Goal: Transaction & Acquisition: Download file/media

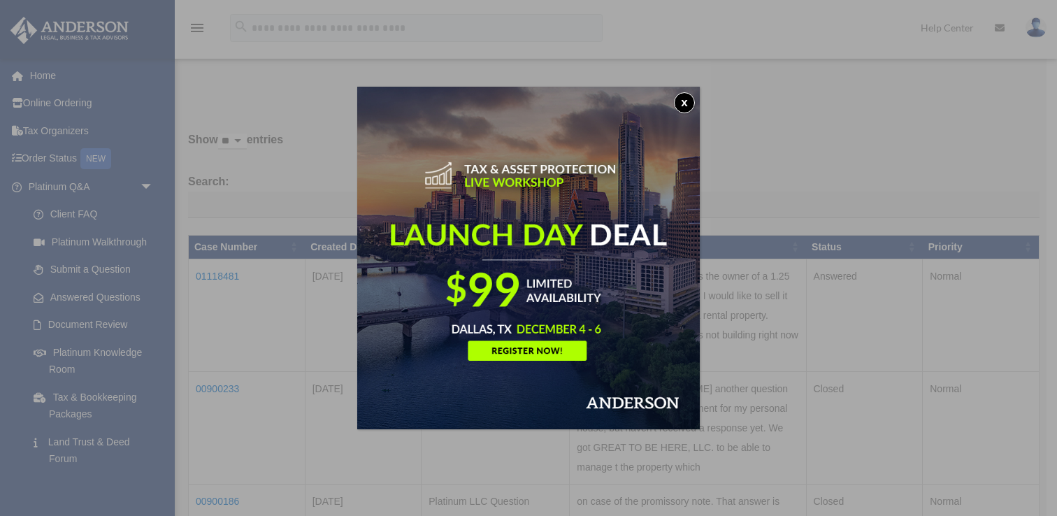
click at [689, 99] on button "x" at bounding box center [684, 102] width 21 height 21
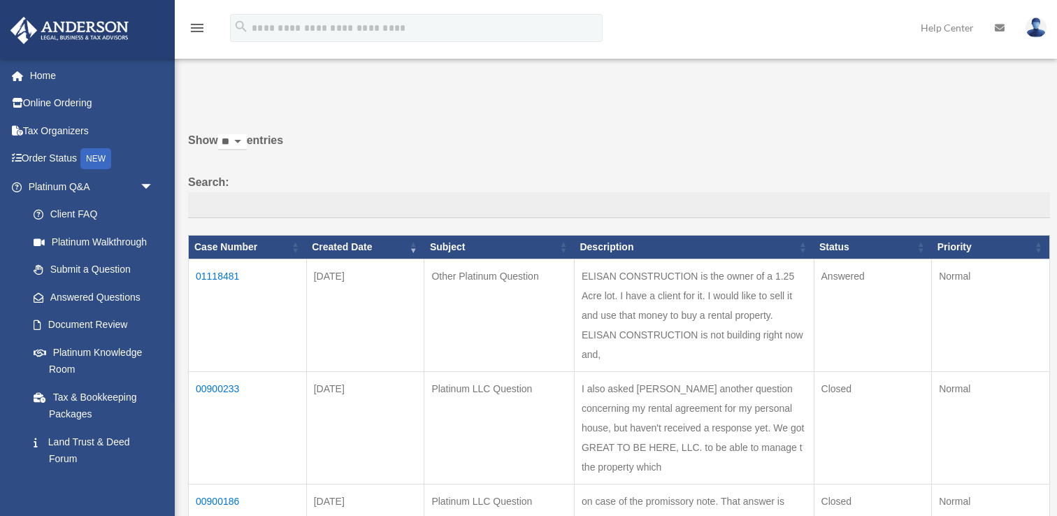
click at [230, 272] on td "01118481" at bounding box center [248, 315] width 118 height 113
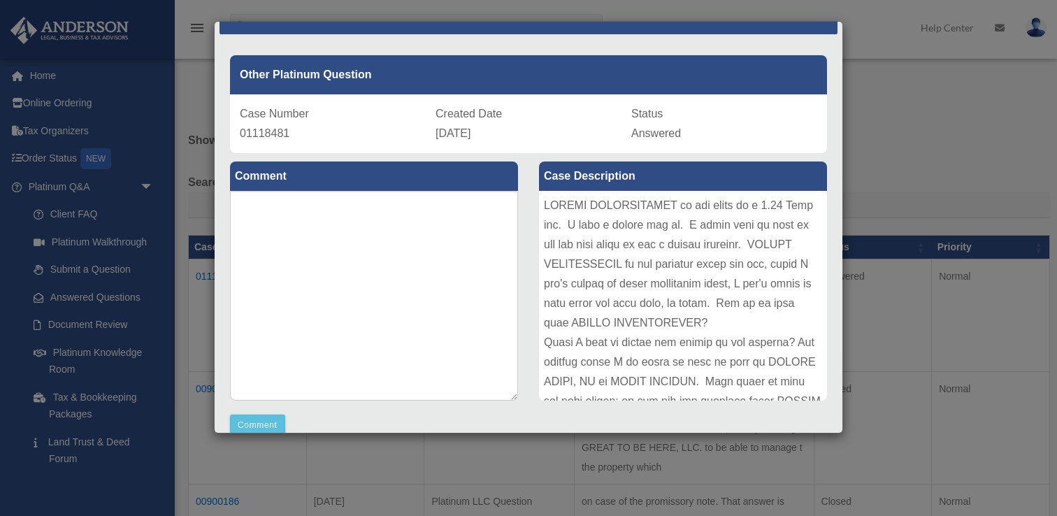
scroll to position [14, 0]
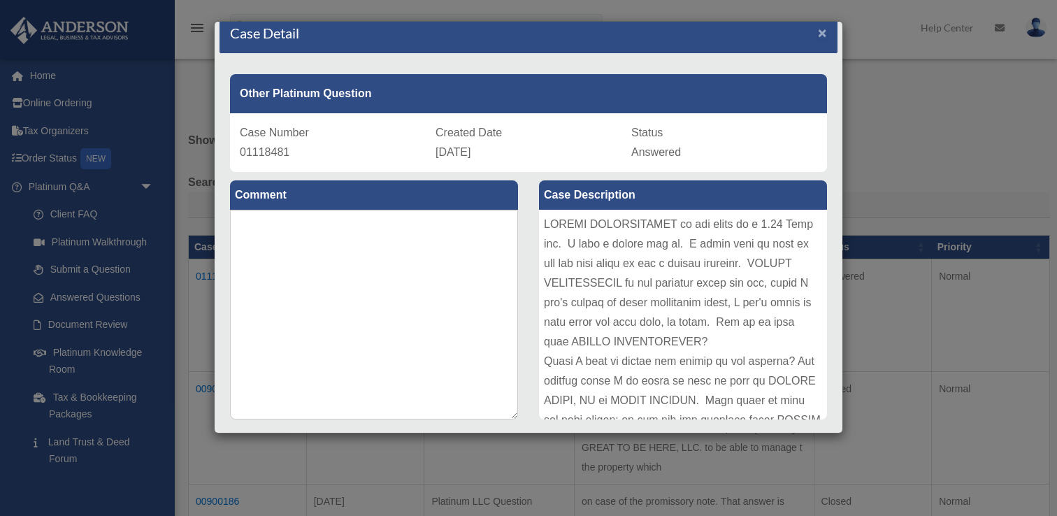
click at [822, 29] on span "×" at bounding box center [822, 32] width 9 height 16
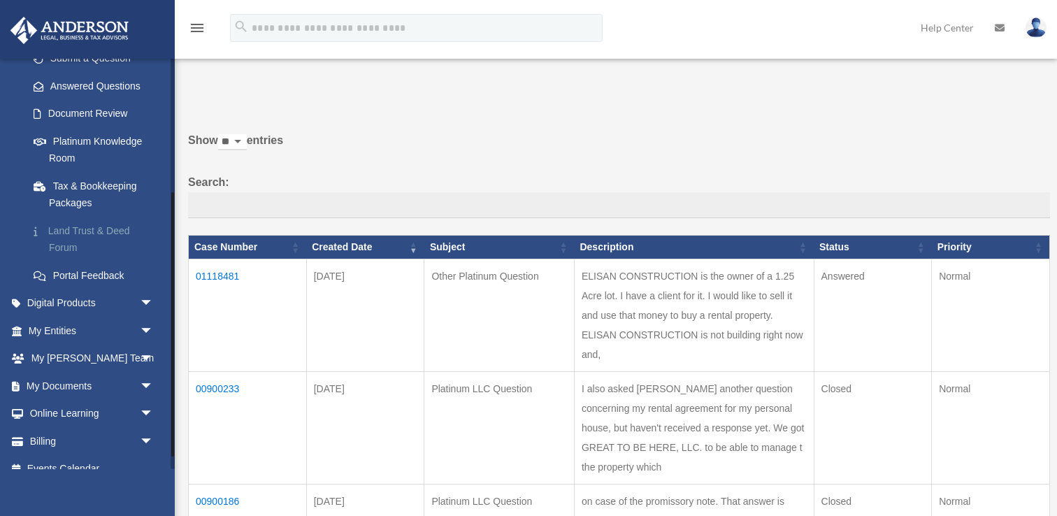
scroll to position [228, 0]
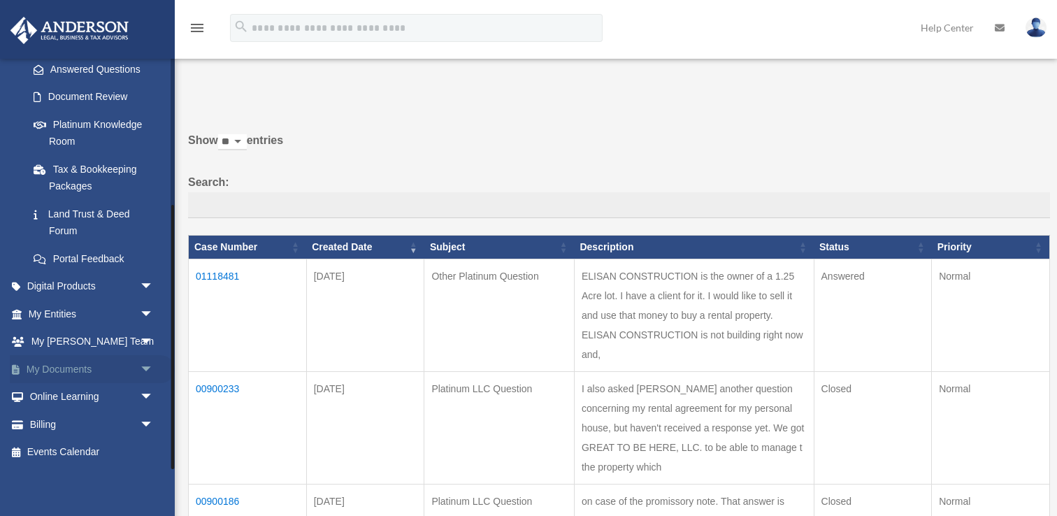
click at [145, 365] on span "arrow_drop_down" at bounding box center [154, 369] width 28 height 29
click at [63, 395] on link "Box" at bounding box center [97, 397] width 155 height 28
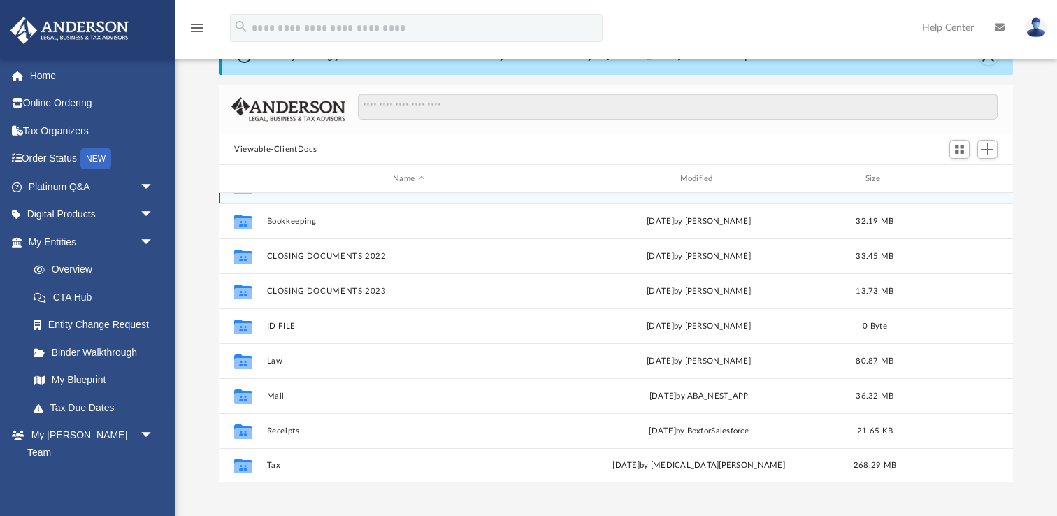
scroll to position [63, 0]
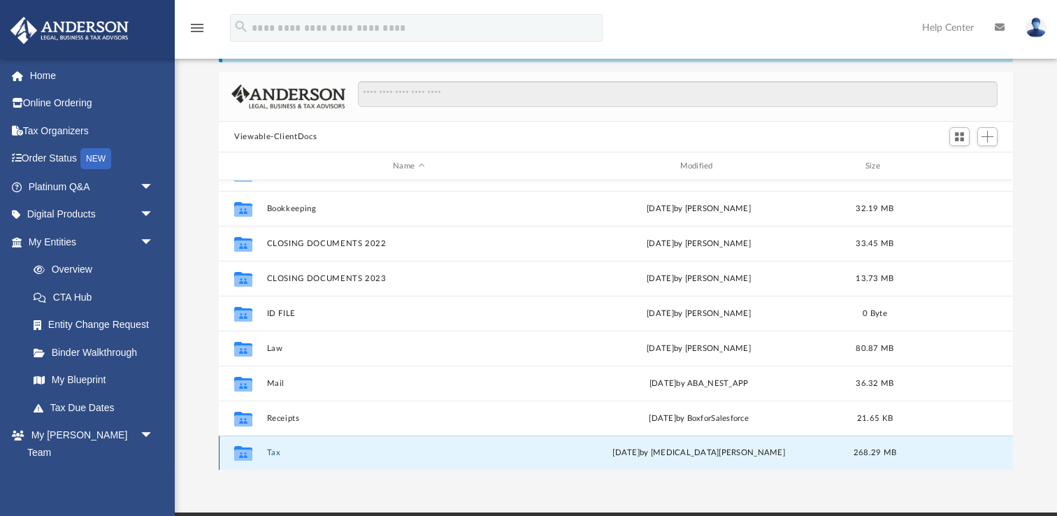
click at [274, 452] on button "Tax" at bounding box center [409, 452] width 284 height 9
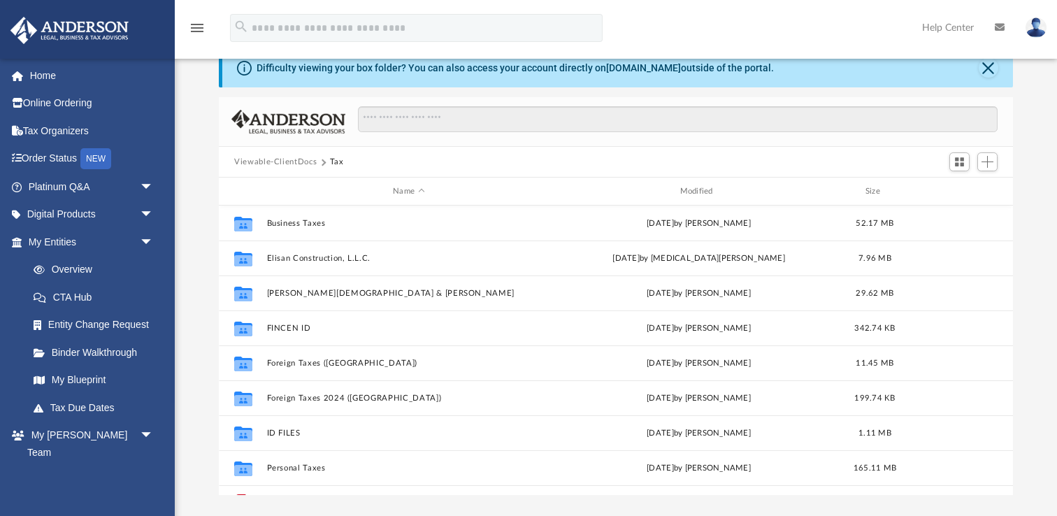
scroll to position [0, 0]
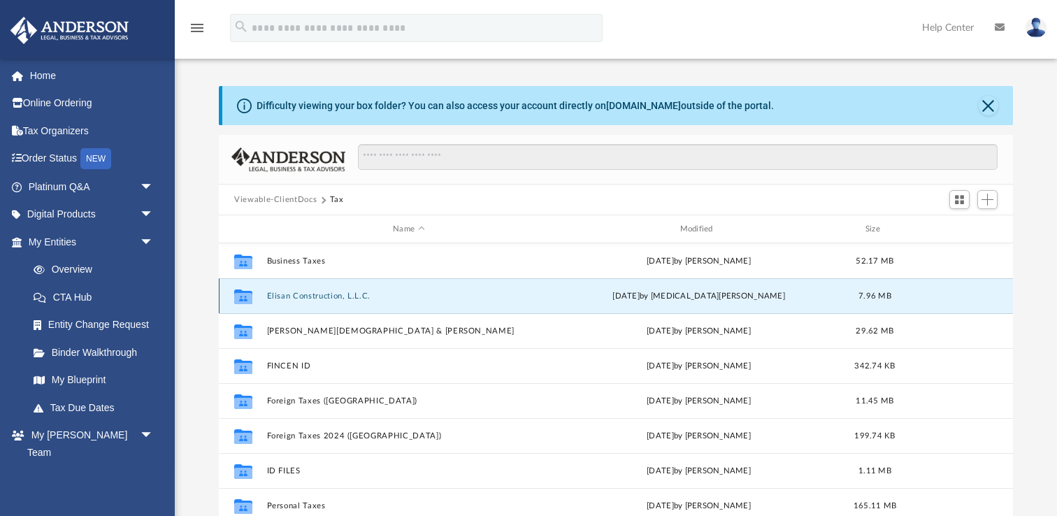
click at [322, 293] on button "Elisan Construction, L.L.C." at bounding box center [409, 295] width 284 height 9
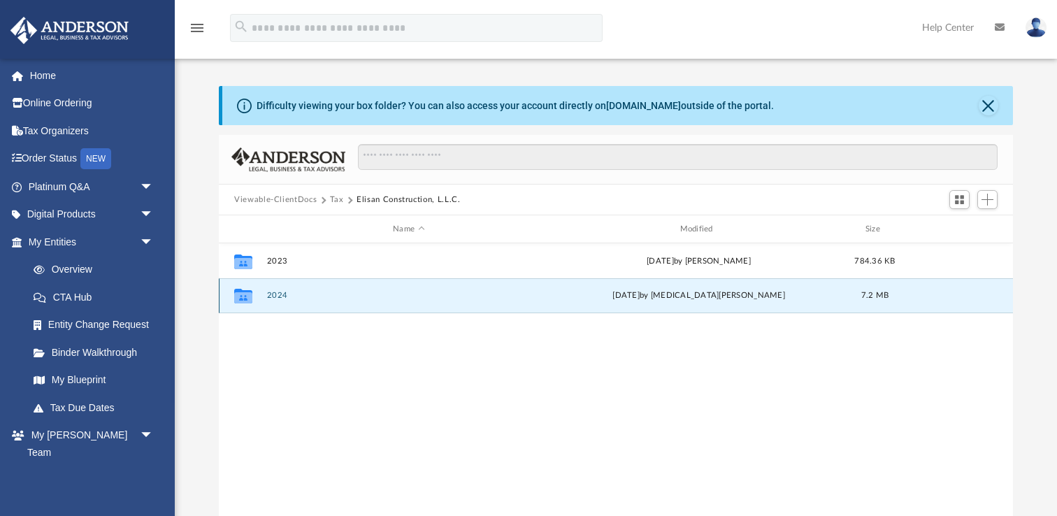
click at [282, 295] on button "2024" at bounding box center [409, 295] width 284 height 9
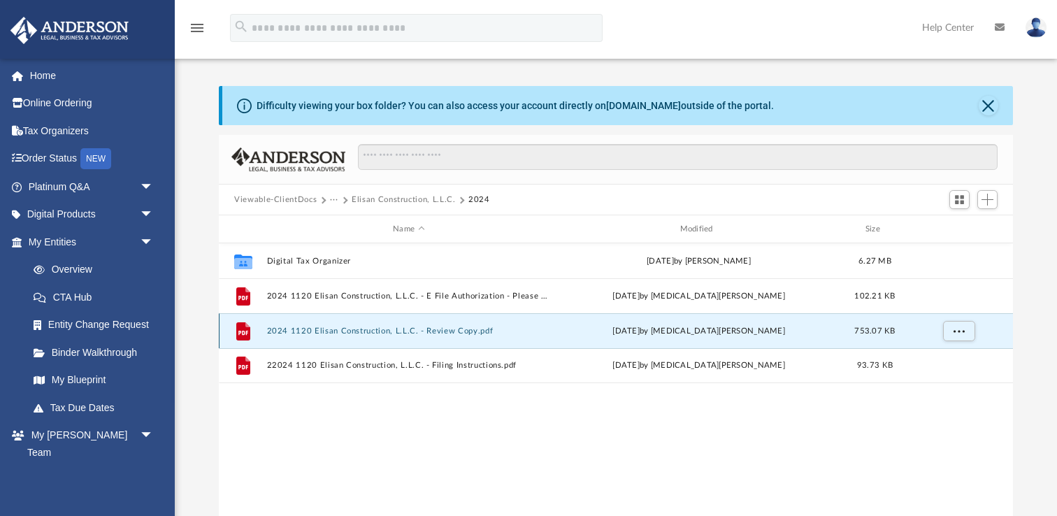
click at [287, 330] on button "2024 1120 Elisan Construction, L.L.C. - Review Copy.pdf" at bounding box center [409, 330] width 284 height 9
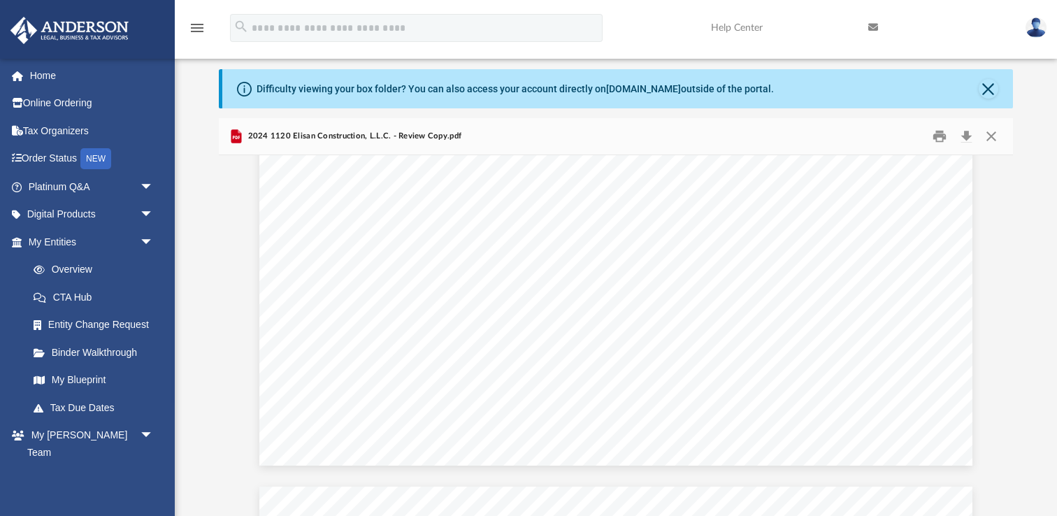
scroll to position [9118, 0]
click at [966, 135] on button "Download" at bounding box center [965, 137] width 25 height 22
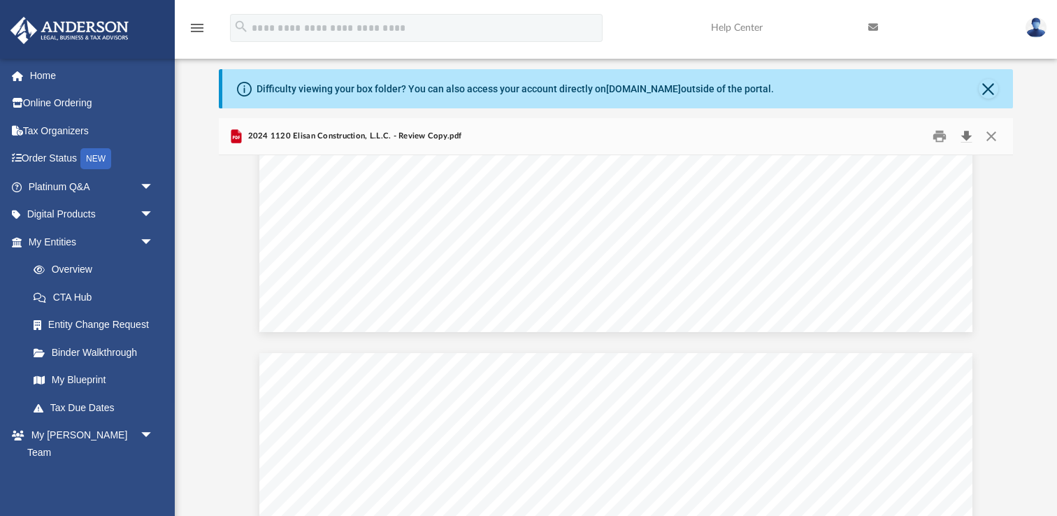
scroll to position [3586, 0]
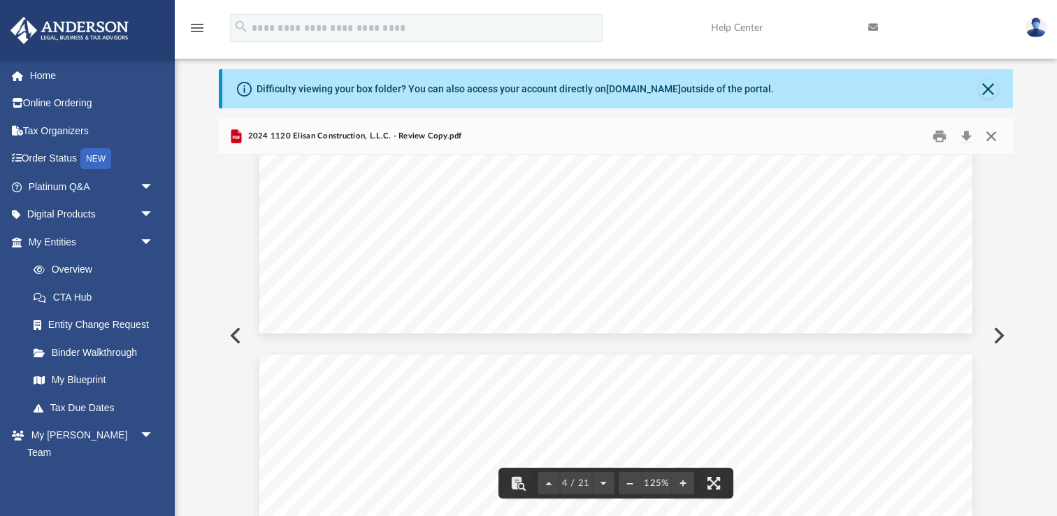
click at [990, 137] on button "Close" at bounding box center [991, 137] width 25 height 22
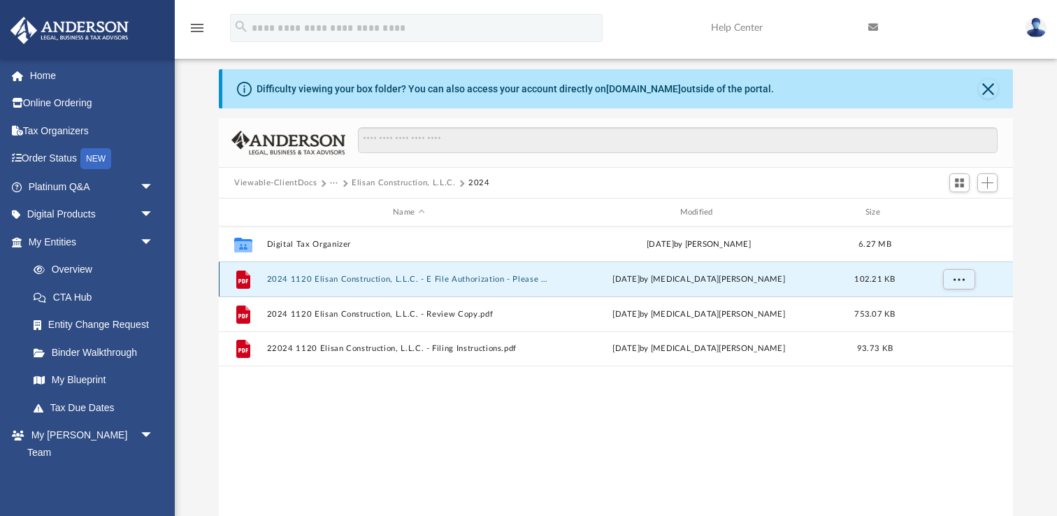
click at [487, 275] on button "2024 1120 Elisan Construction, L.L.C. - E File Authorization - Please Sign.pdf" at bounding box center [409, 279] width 284 height 9
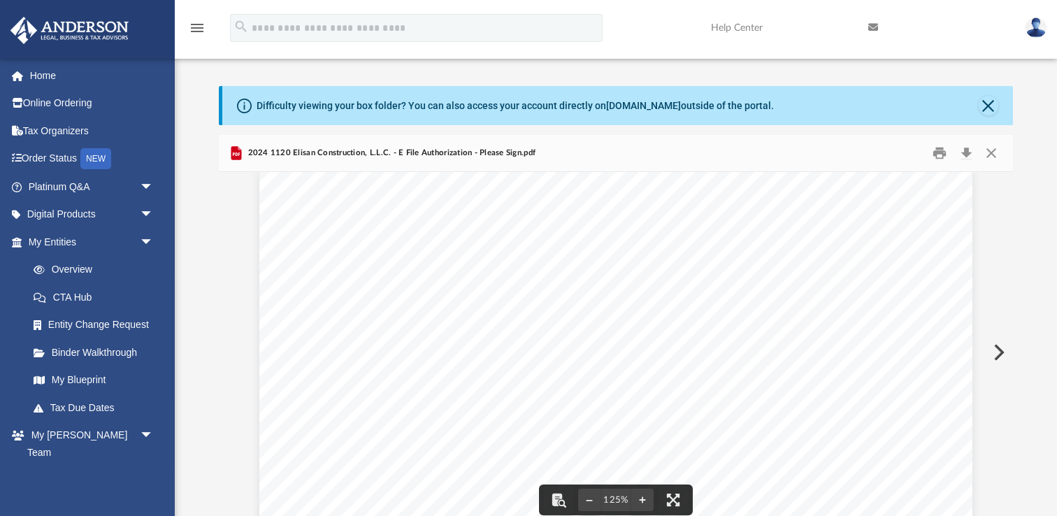
scroll to position [0, 0]
click at [967, 150] on button "Download" at bounding box center [965, 154] width 25 height 22
